Goal: Navigation & Orientation: Go to known website

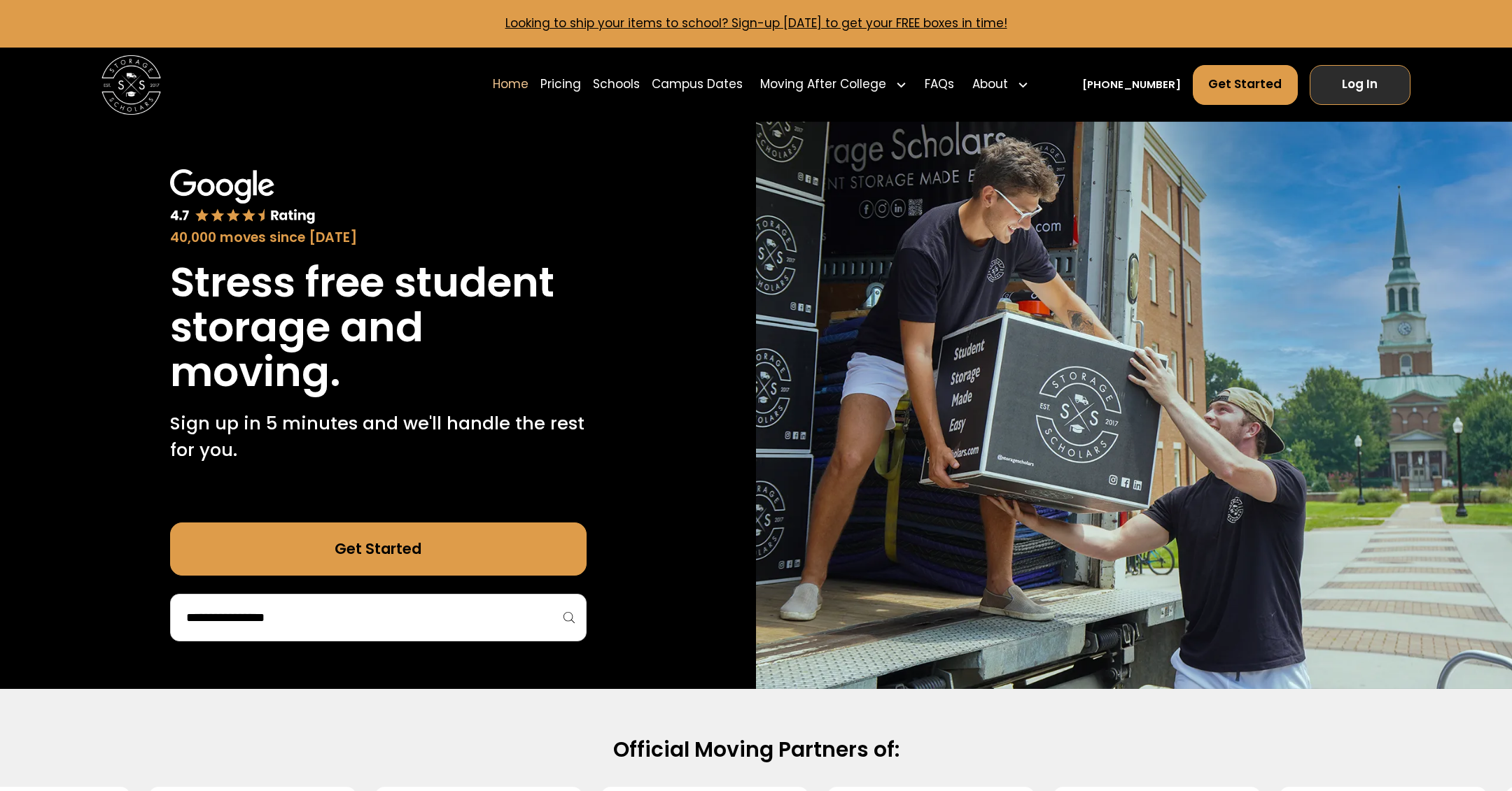
click at [1348, 83] on link "Log In" at bounding box center [1360, 84] width 102 height 40
click at [1359, 61] on div "Home Pricing Schools Campus Dates Moving After College Apartment Moving Local M…" at bounding box center [756, 84] width 1309 height 74
click at [1352, 98] on link "Log In" at bounding box center [1360, 84] width 102 height 40
